Goal: Task Accomplishment & Management: Use online tool/utility

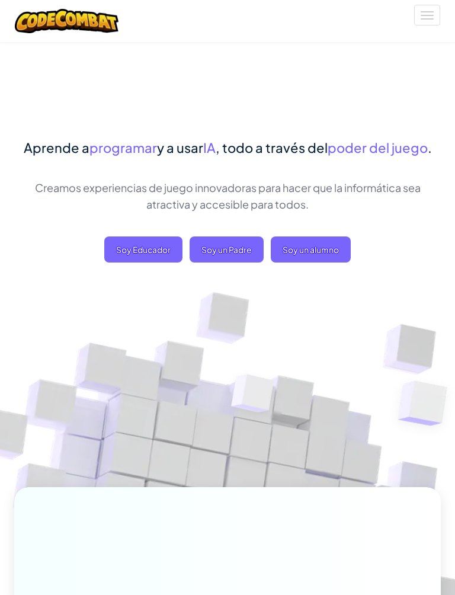
scroll to position [2, 0]
click at [314, 251] on span "Soy un alumno" at bounding box center [311, 250] width 80 height 26
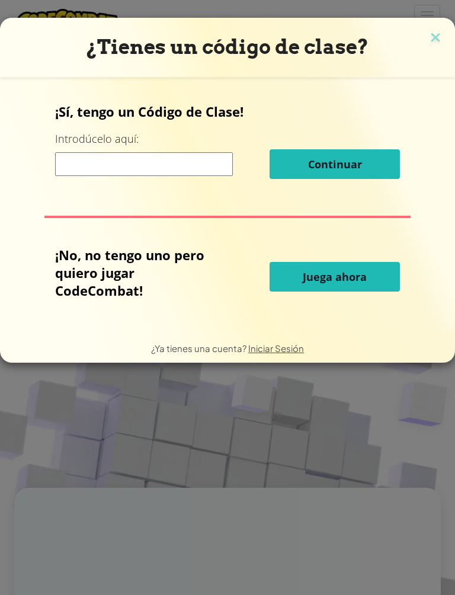
click at [385, 277] on button "Juega ahora" at bounding box center [335, 277] width 130 height 30
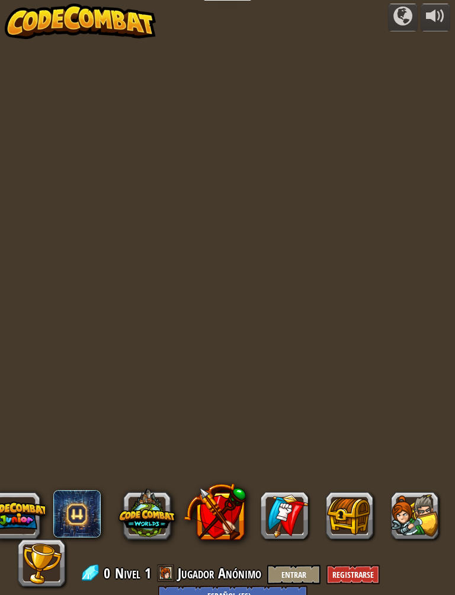
select select "es-ES"
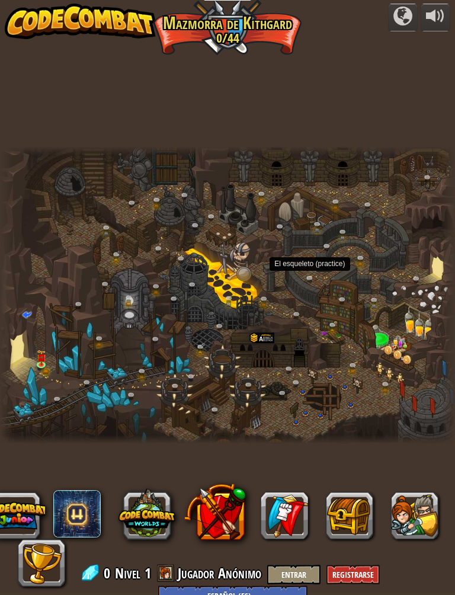
click at [306, 282] on link at bounding box center [314, 281] width 24 height 18
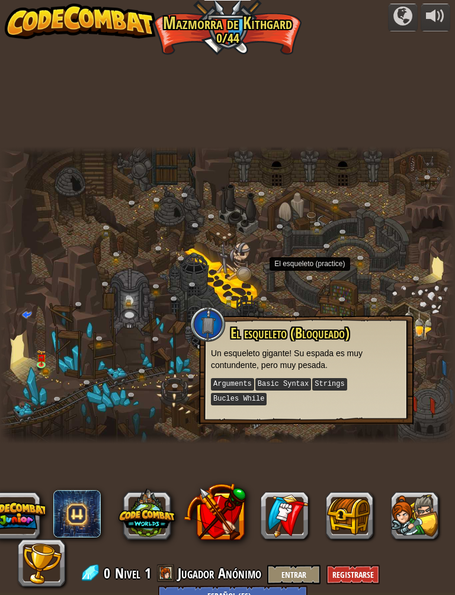
click at [317, 279] on div "Cañón retorcido (Bloqueado) Desafío: recoge la mayor cantidad de oro posible us…" at bounding box center [227, 295] width 455 height 298
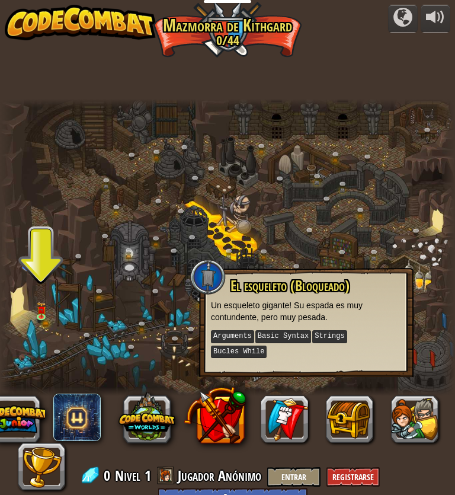
click at [36, 302] on img at bounding box center [40, 309] width 9 height 15
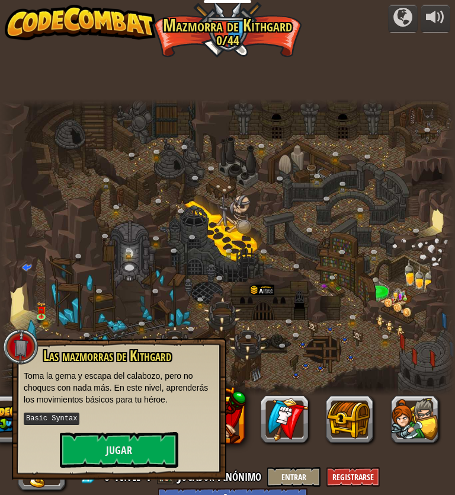
click at [104, 448] on button "Jugar" at bounding box center [119, 450] width 119 height 36
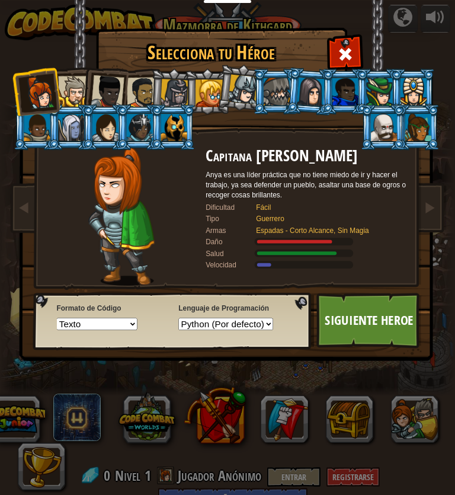
click at [375, 120] on div at bounding box center [384, 127] width 26 height 27
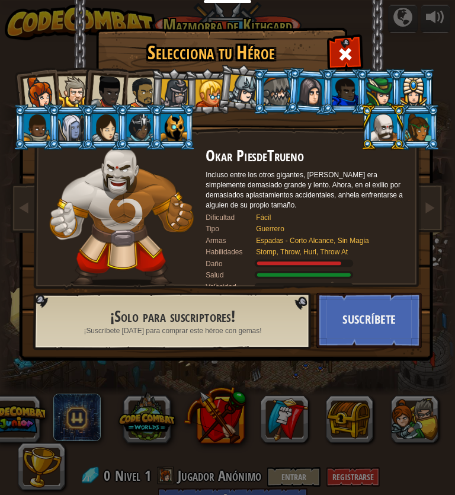
click at [376, 314] on button "Suscríbete" at bounding box center [370, 321] width 106 height 56
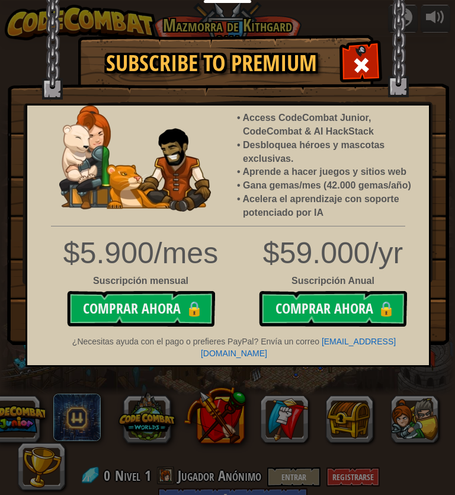
click at [355, 60] on span at bounding box center [361, 65] width 19 height 19
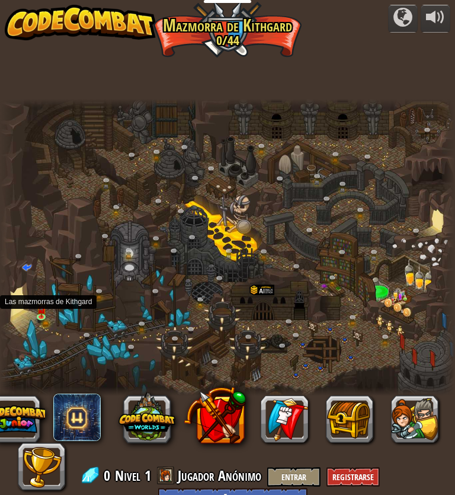
click at [40, 321] on link at bounding box center [45, 320] width 24 height 18
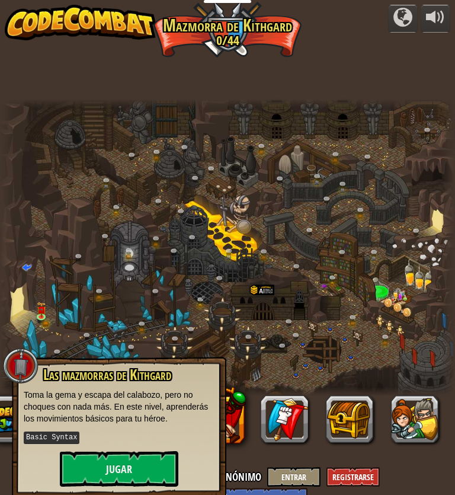
click at [143, 458] on button "Jugar" at bounding box center [119, 469] width 119 height 36
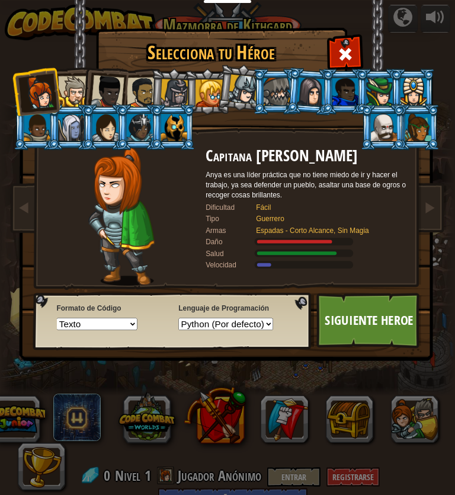
click at [377, 121] on div at bounding box center [384, 127] width 26 height 27
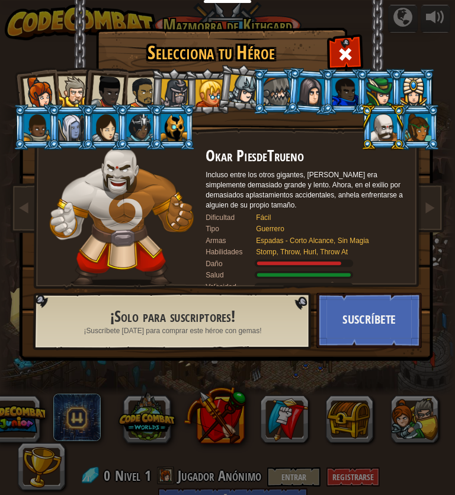
click at [427, 210] on span at bounding box center [430, 207] width 12 height 12
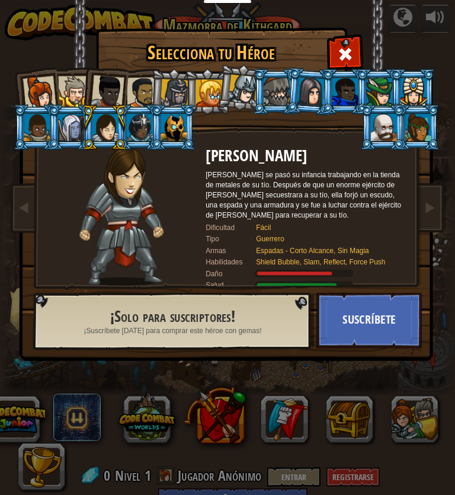
click at [35, 79] on div at bounding box center [39, 92] width 33 height 33
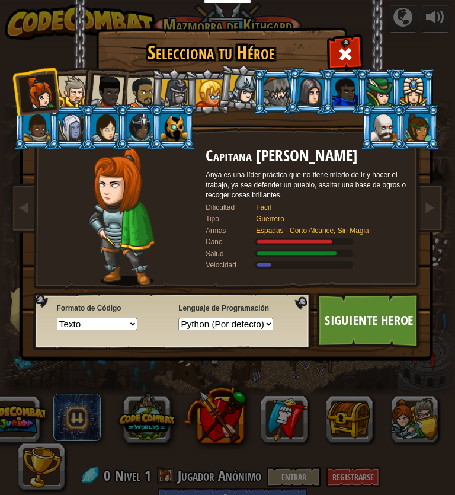
click at [71, 79] on div at bounding box center [73, 91] width 31 height 31
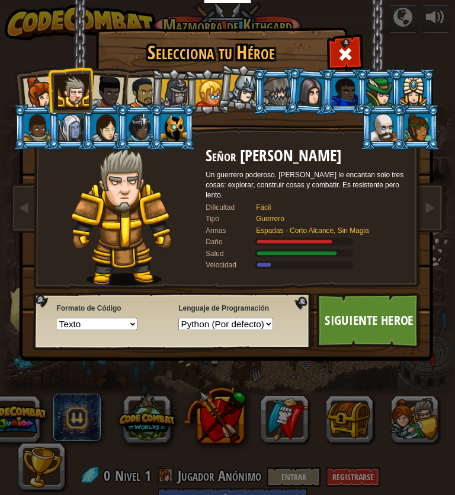
click at [383, 314] on link "Siguiente Heroe" at bounding box center [370, 321] width 106 height 56
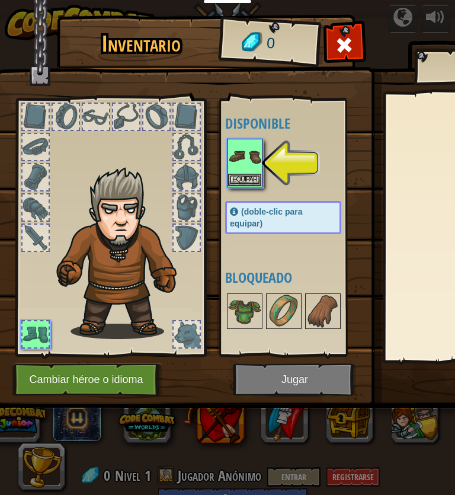
click at [324, 375] on img at bounding box center [297, 192] width 603 height 430
click at [250, 177] on button "Equipar" at bounding box center [244, 180] width 33 height 12
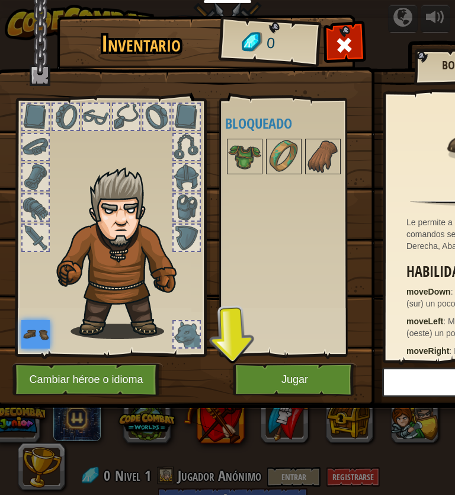
click at [299, 378] on button "Jugar" at bounding box center [295, 379] width 124 height 33
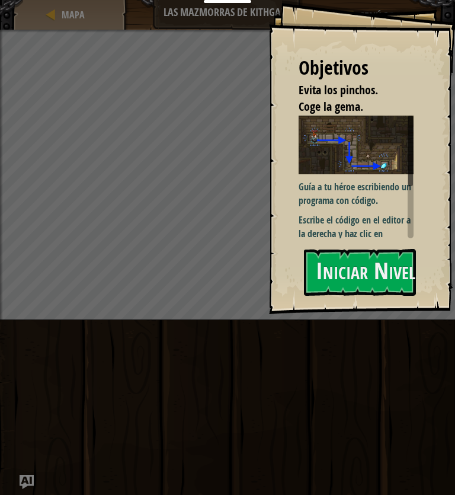
click at [380, 269] on button "Iniciar Nivel" at bounding box center [360, 272] width 112 height 47
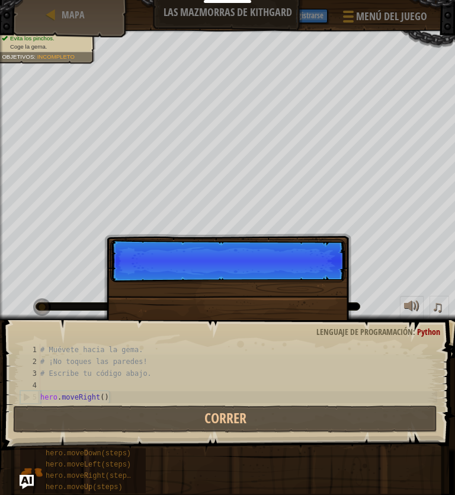
scroll to position [12, 14]
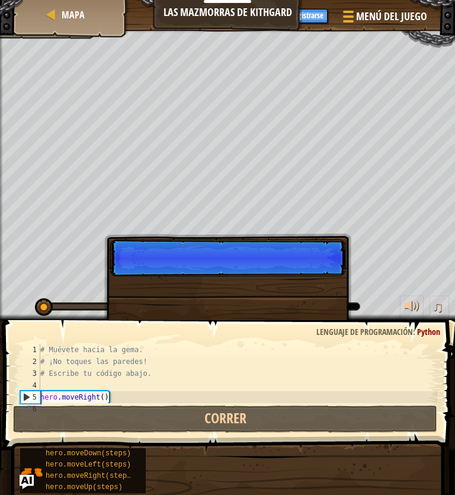
click at [312, 271] on p "Saltar (esc) Continuar" at bounding box center [227, 258] width 235 height 37
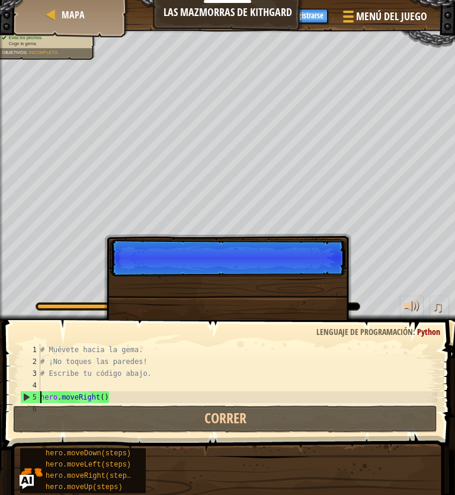
click at [316, 272] on p "Saltar (esc) Continuar" at bounding box center [227, 258] width 235 height 37
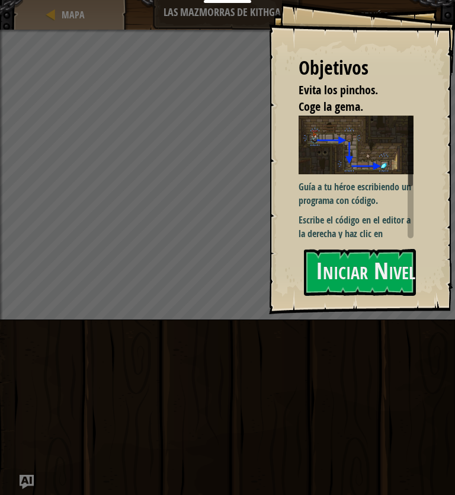
click at [376, 272] on button "Iniciar Nivel" at bounding box center [360, 272] width 112 height 47
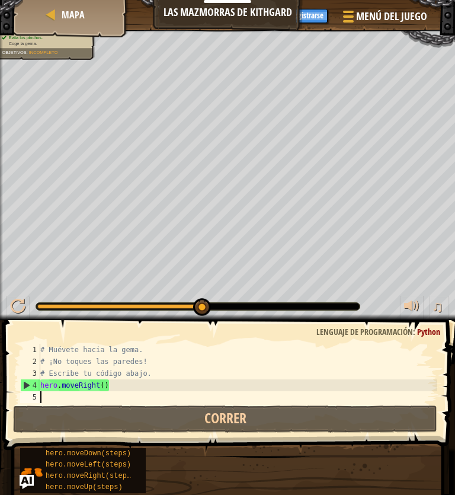
click at [46, 406] on button "Correr" at bounding box center [225, 419] width 424 height 27
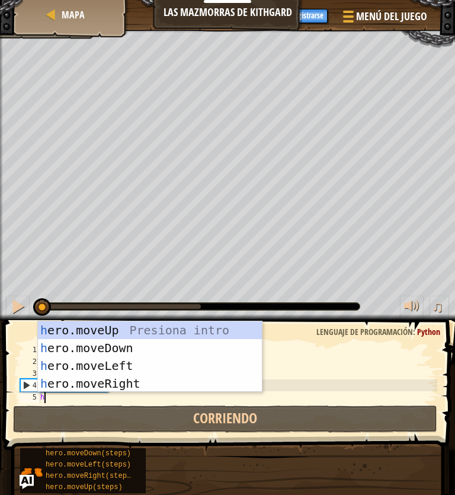
scroll to position [12, 18]
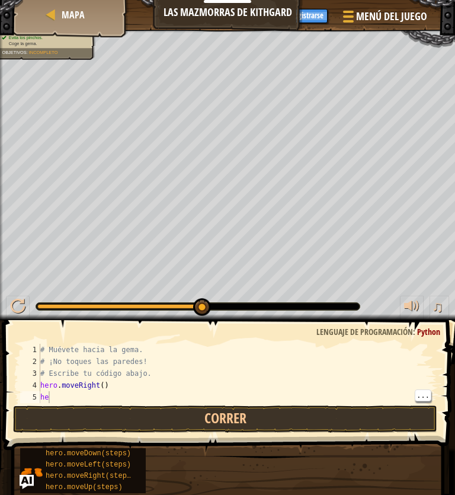
click at [36, 397] on div "5" at bounding box center [30, 397] width 20 height 12
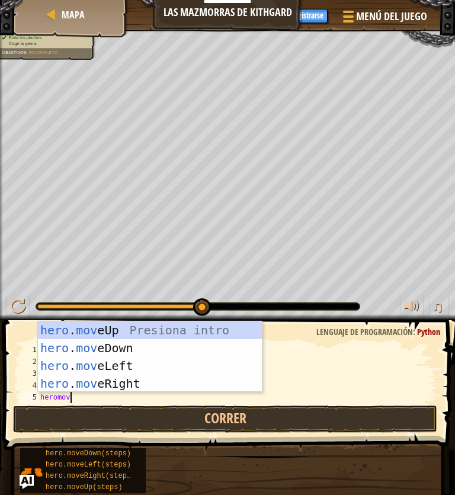
scroll to position [12, 17]
type textarea "abedodcde fg"
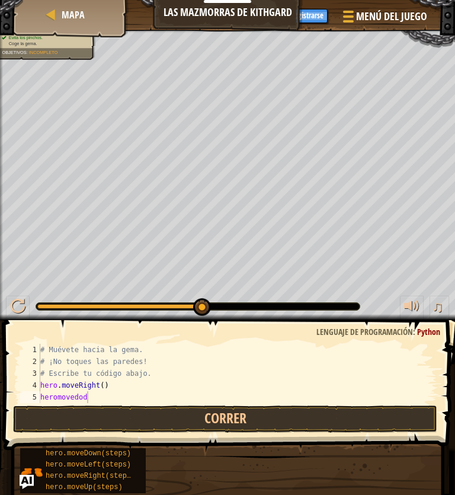
scroll to position [12, 31]
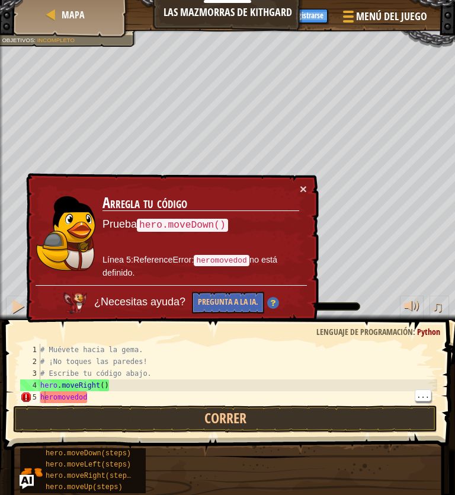
click at [301, 185] on button "×" at bounding box center [303, 189] width 7 height 12
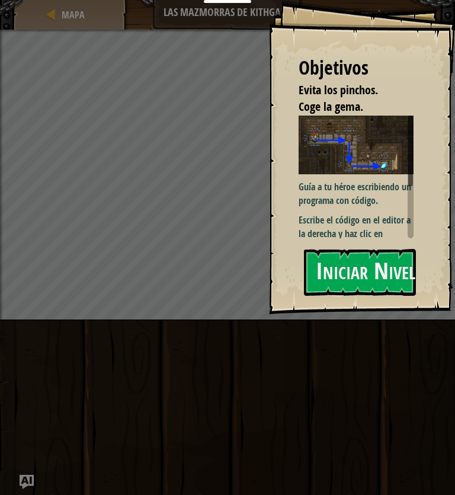
click at [372, 263] on button "Iniciar Nivel" at bounding box center [360, 272] width 112 height 47
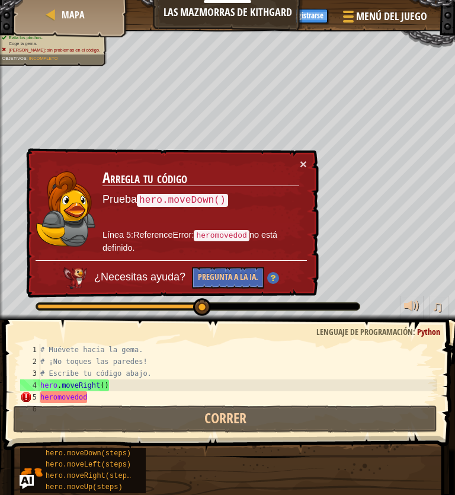
click at [300, 167] on button "×" at bounding box center [303, 164] width 7 height 12
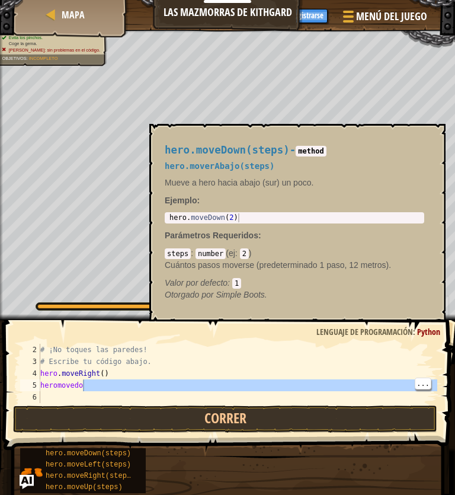
scroll to position [12, 0]
click at [102, 398] on div "# ¡No toques las paredes! # Escribe tu código abajo. hero . moveRight ( ) [PERS…" at bounding box center [238, 385] width 400 height 83
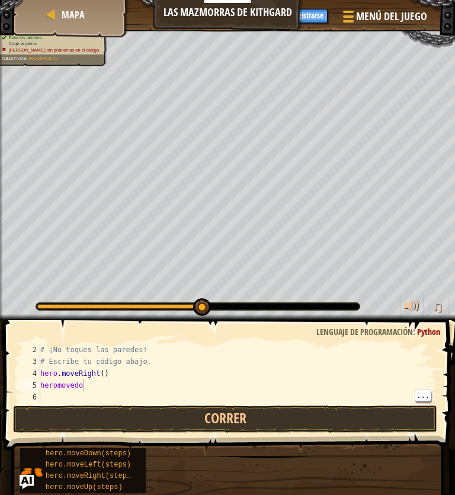
click at [101, 392] on div "# ¡No toques las paredes! # Escribe tu código abajo. hero . moveRight ( ) [PERS…" at bounding box center [238, 385] width 400 height 83
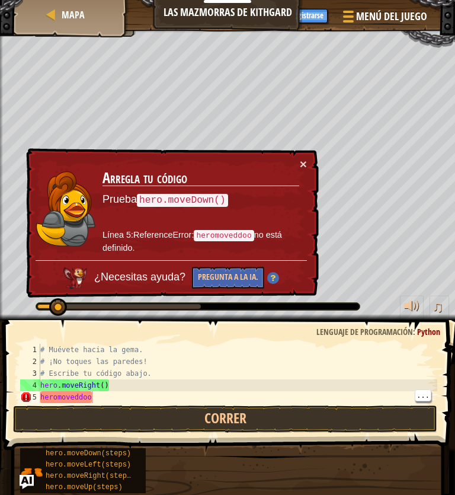
click at [300, 162] on button "×" at bounding box center [303, 164] width 7 height 12
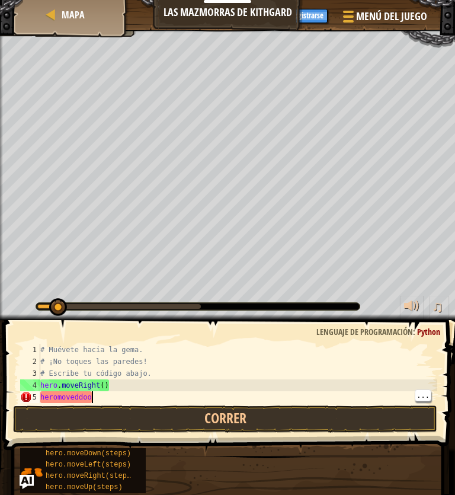
type textarea "abcde fg"
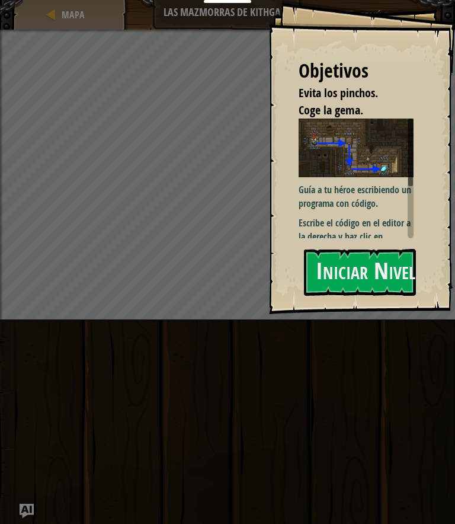
click at [378, 265] on button "Iniciar Nivel" at bounding box center [360, 272] width 112 height 47
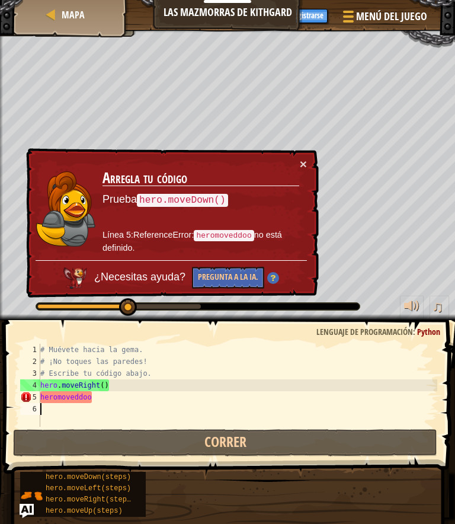
scroll to position [12, 14]
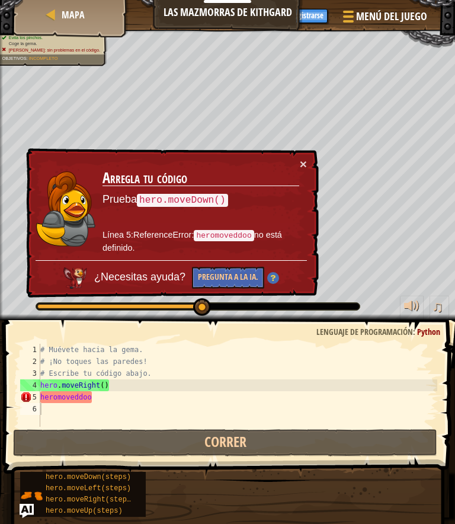
click at [300, 153] on div "× Arregla tu código Prueba hero.moveDown() Línea 5:ReferenceError: heromoveddoo…" at bounding box center [171, 223] width 295 height 151
click at [302, 158] on button "×" at bounding box center [303, 164] width 7 height 12
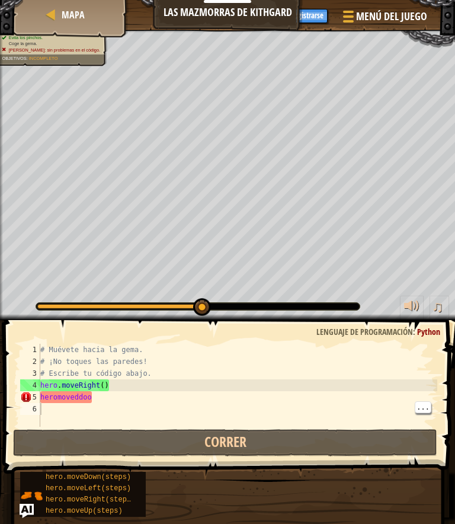
click at [123, 407] on div "# Muévete hacia la gema. # ¡No toques las paredes! # Escribe tu código abajo. h…" at bounding box center [238, 397] width 400 height 107
click at [124, 406] on div "# Muévete hacia la gema. # ¡No toques las paredes! # Escribe tu código abajo. h…" at bounding box center [238, 397] width 400 height 107
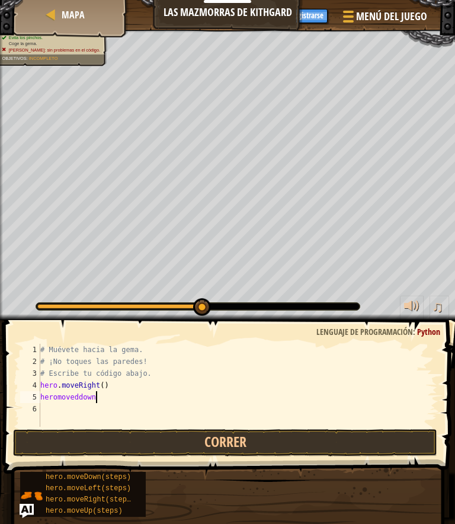
scroll to position [12, 31]
click at [23, 397] on div "5" at bounding box center [30, 397] width 20 height 12
click at [220, 449] on button "Correr" at bounding box center [225, 442] width 424 height 27
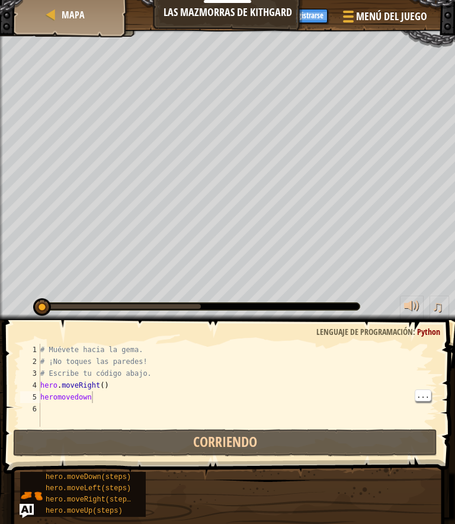
click at [346, 440] on button "Corriendo" at bounding box center [225, 442] width 424 height 27
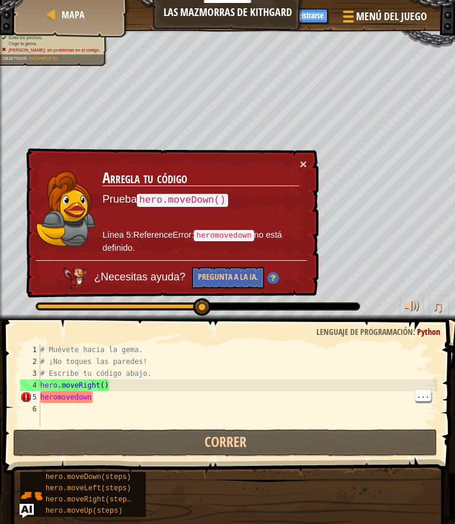
click at [307, 151] on div "× Arregla tu código Prueba hero.moveDown() Línea 5:ReferenceError: heromovedown…" at bounding box center [171, 223] width 295 height 151
click at [306, 175] on div "× Arregla tu código Prueba hero.moveDown() Línea 5:ReferenceError: heromovedown…" at bounding box center [171, 223] width 295 height 151
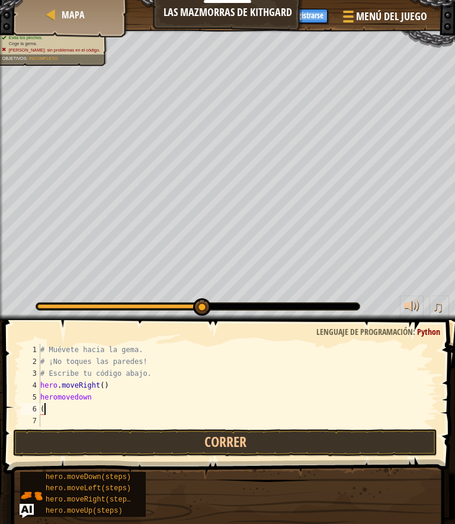
scroll to position [12, 22]
click at [21, 404] on div "6" at bounding box center [30, 409] width 20 height 12
type textarea "abcde fg"
click at [14, 390] on span at bounding box center [230, 380] width 461 height 189
